Goal: Check status: Check status

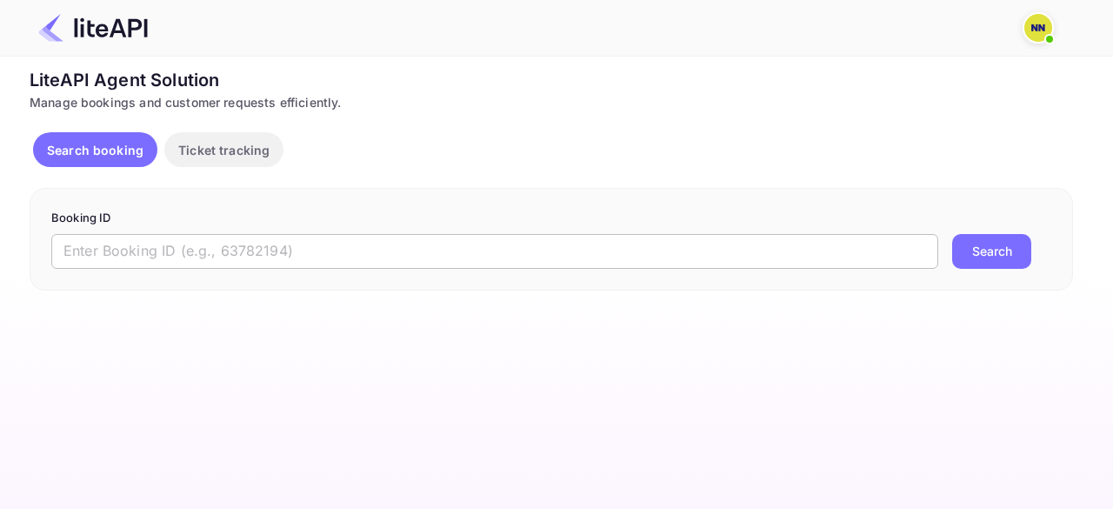
click at [200, 243] on input "text" at bounding box center [494, 251] width 887 height 35
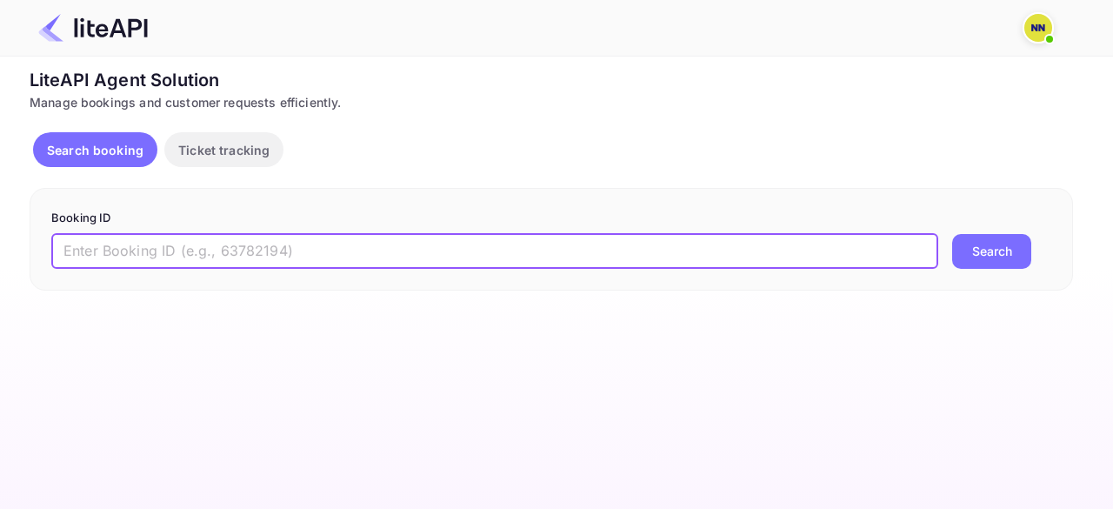
paste input "8807982"
type input "8807982"
click at [952, 234] on button "Search" at bounding box center [991, 251] width 79 height 35
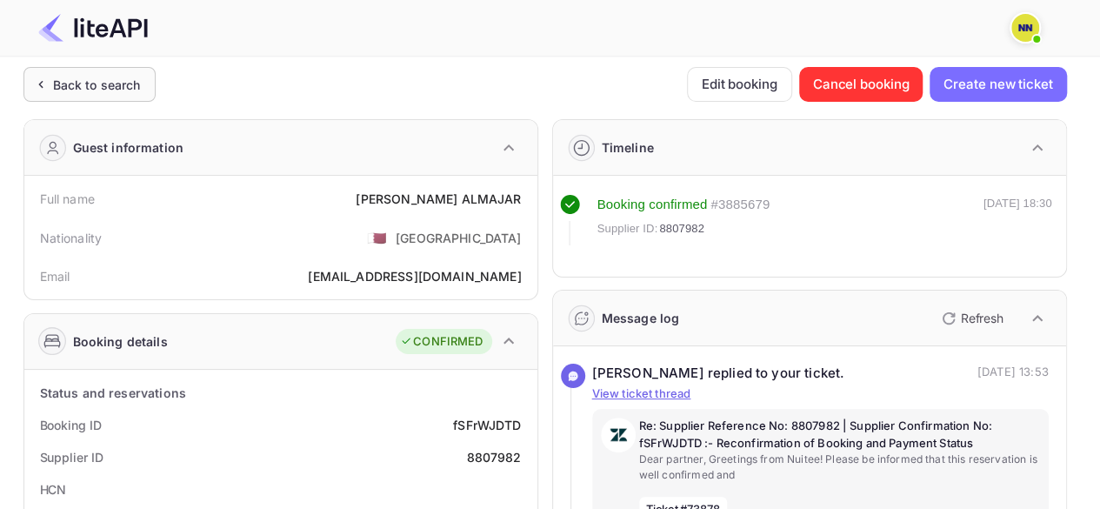
click at [107, 81] on div "Back to search" at bounding box center [97, 85] width 88 height 18
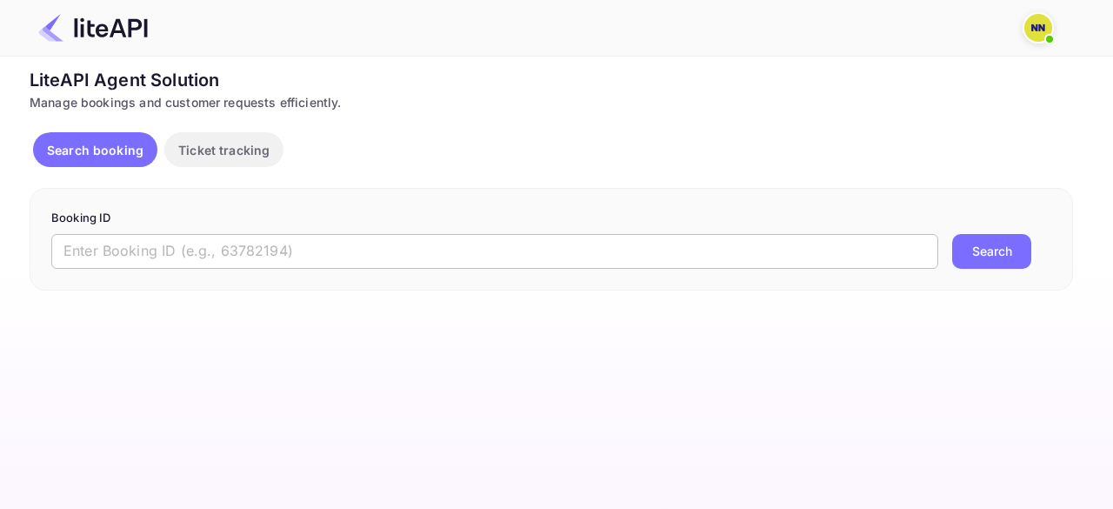
click at [151, 248] on input "text" at bounding box center [494, 251] width 887 height 35
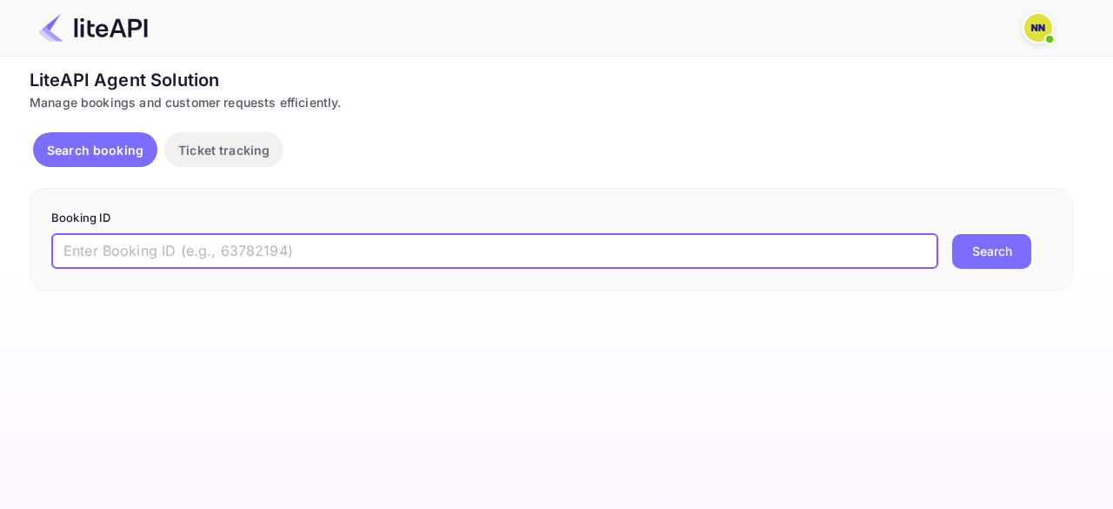
paste input "8342575"
type input "8342575"
click at [952, 234] on button "Search" at bounding box center [991, 251] width 79 height 35
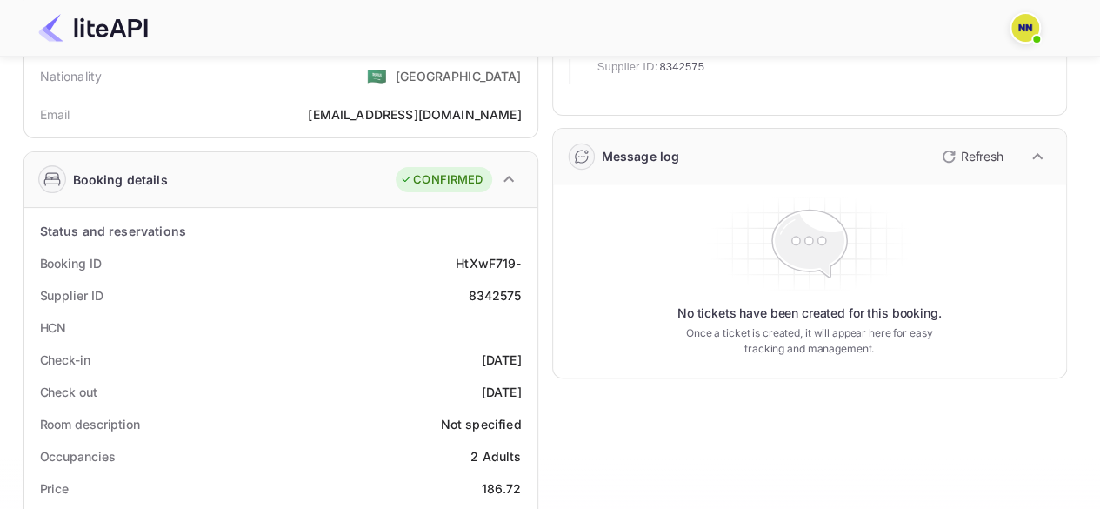
scroll to position [261, 0]
